Goal: Information Seeking & Learning: Learn about a topic

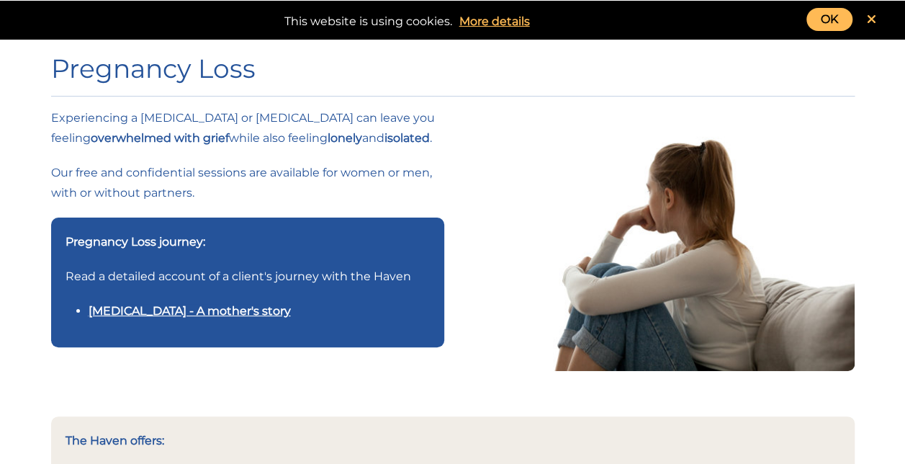
click at [831, 21] on link "OK" at bounding box center [830, 19] width 46 height 23
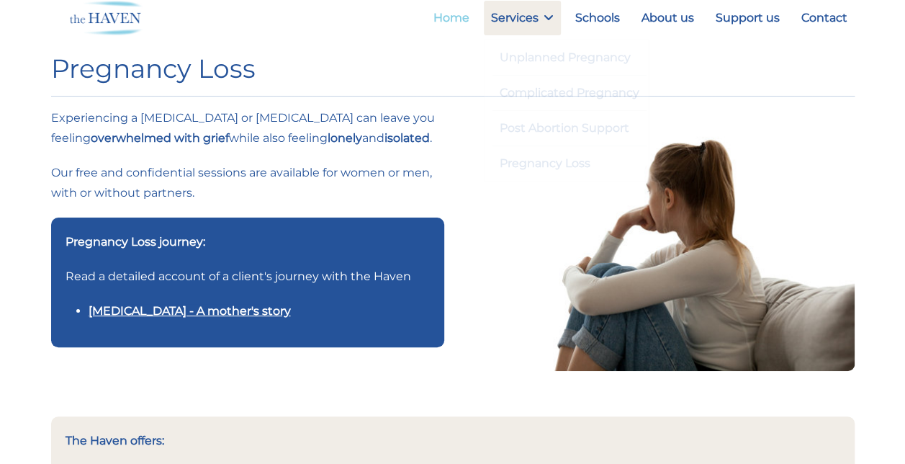
click at [470, 15] on link "Home" at bounding box center [451, 18] width 50 height 35
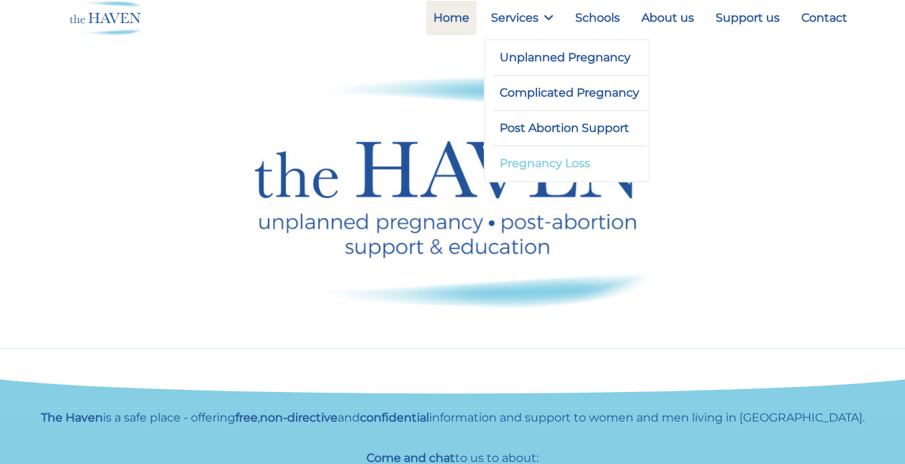
click at [580, 153] on link "Pregnancy Loss" at bounding box center [570, 163] width 155 height 35
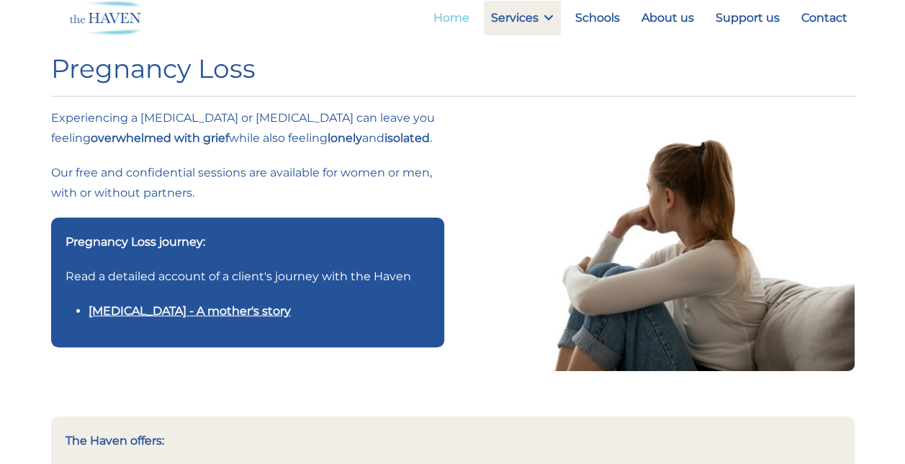
click at [452, 25] on link "Home" at bounding box center [451, 18] width 50 height 35
